Goal: Find specific page/section: Find specific page/section

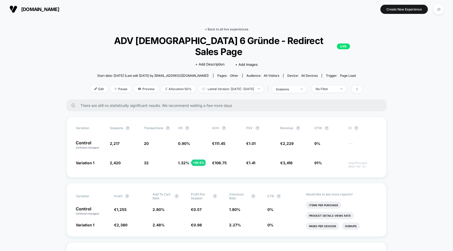
click at [214, 28] on link "< Back to all live experiences" at bounding box center [226, 29] width 43 height 4
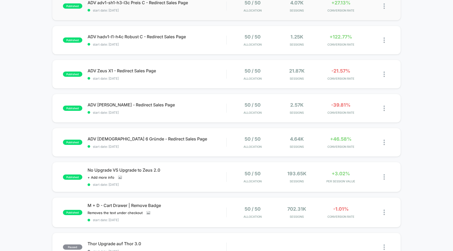
scroll to position [110, 0]
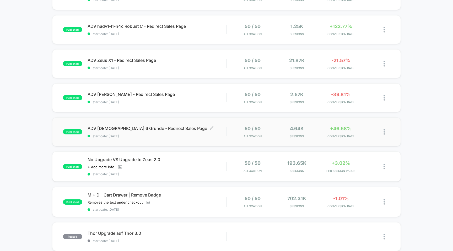
click at [189, 130] on span "ADV [DEMOGRAPHIC_DATA] 6 Gründe - Redirect Sales Page Click to edit experience …" at bounding box center [156, 128] width 139 height 5
